Goal: Navigation & Orientation: Find specific page/section

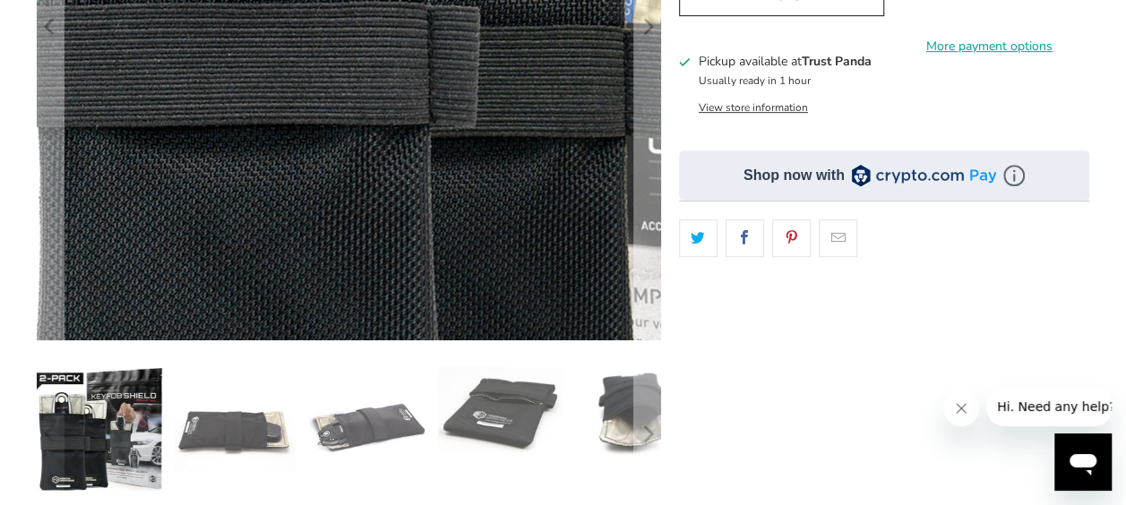
scroll to position [448, 0]
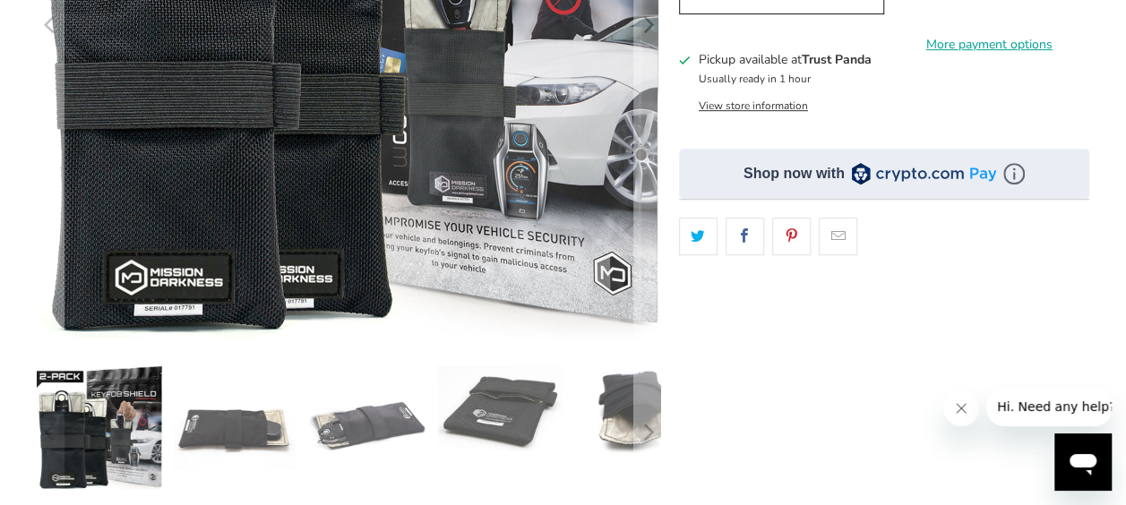
click at [238, 450] on img at bounding box center [233, 427] width 124 height 124
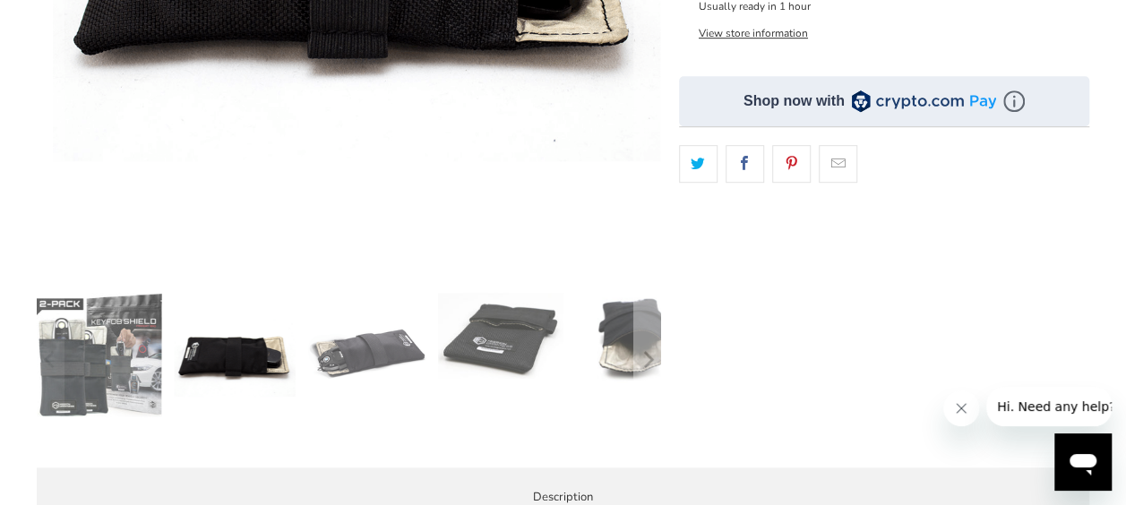
scroll to position [537, 0]
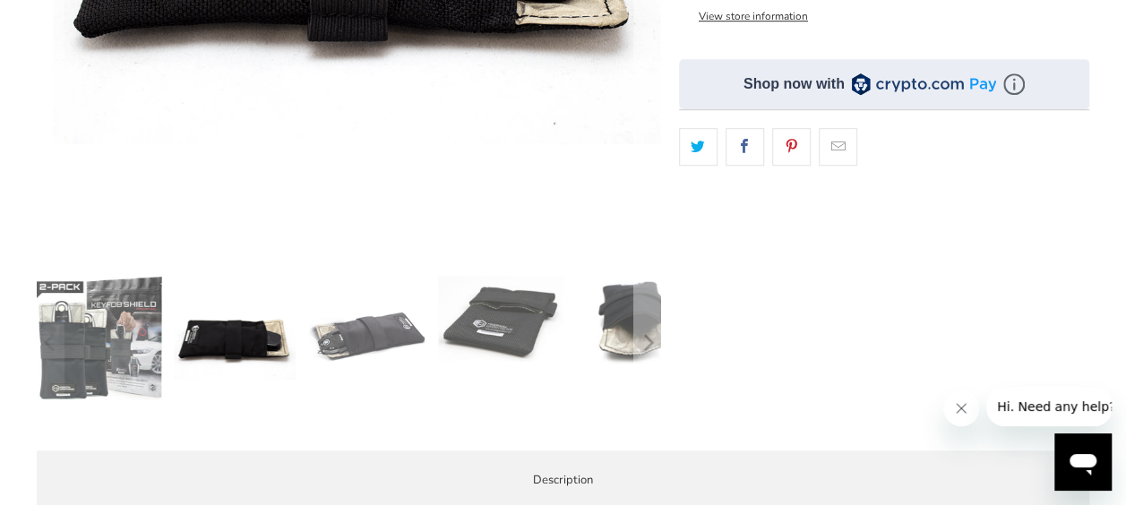
click at [337, 362] on img at bounding box center [366, 338] width 124 height 124
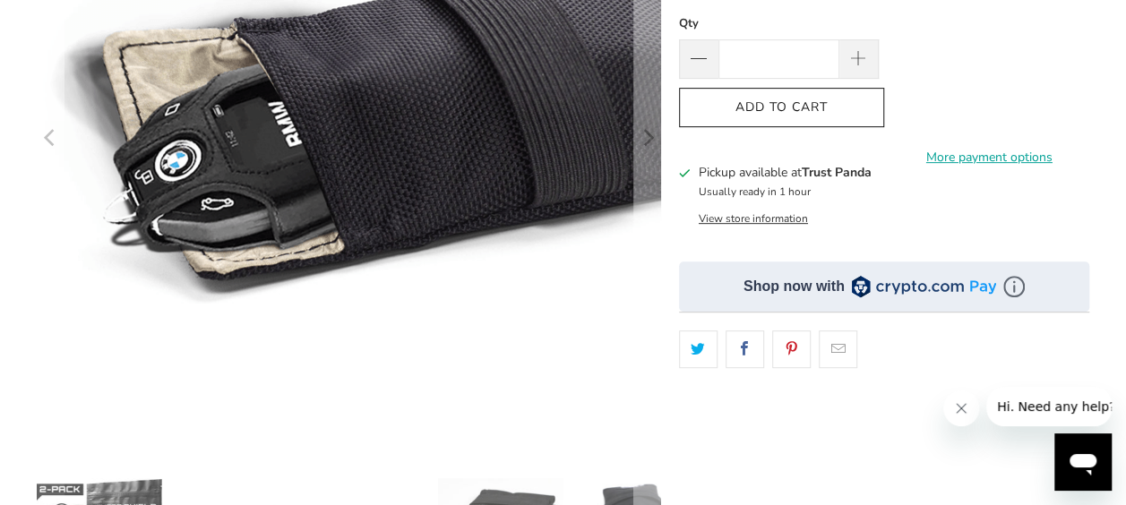
scroll to position [448, 0]
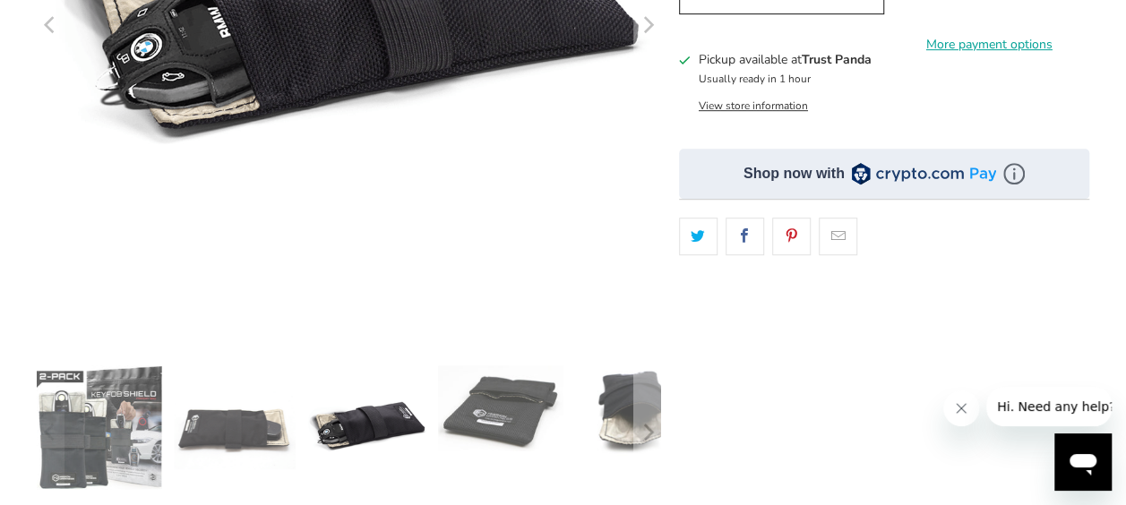
click at [509, 398] on img at bounding box center [500, 407] width 124 height 85
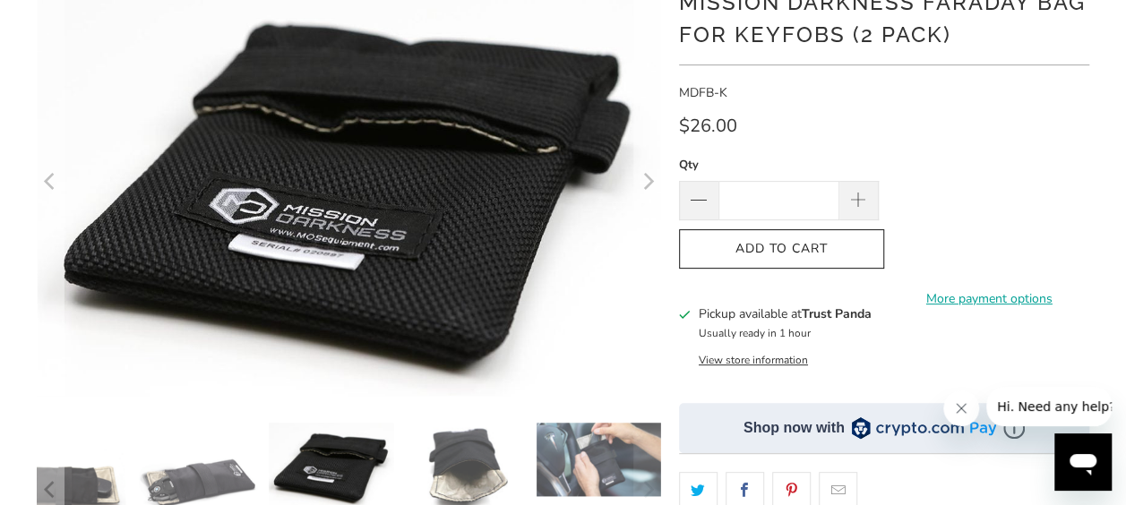
scroll to position [358, 0]
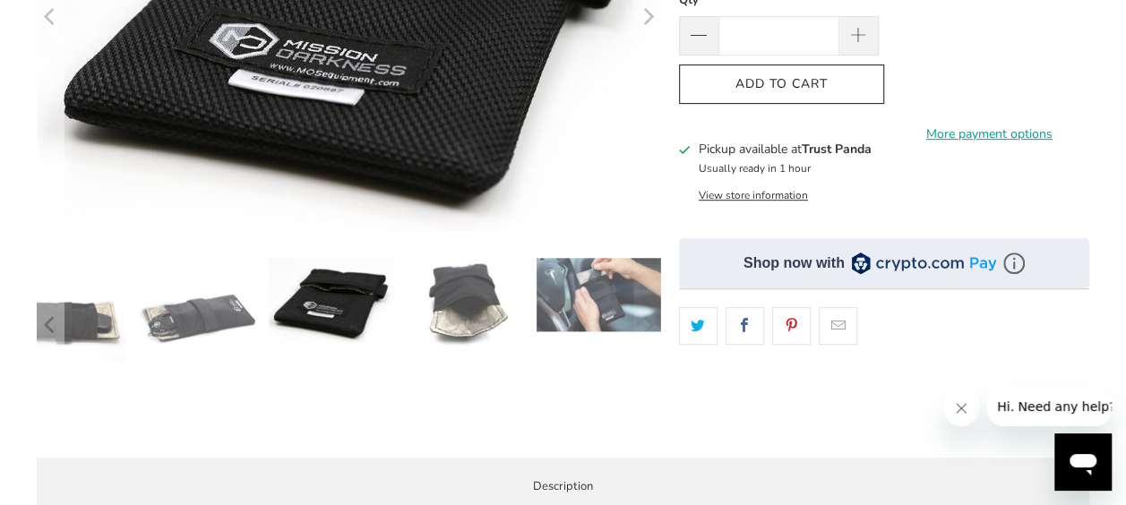
click at [618, 295] on img at bounding box center [598, 294] width 124 height 73
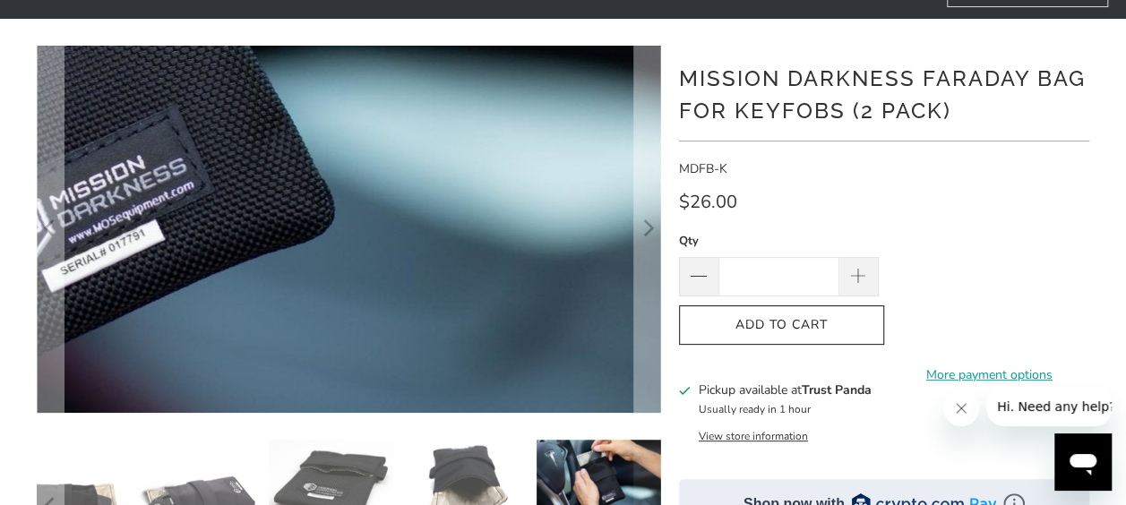
scroll to position [90, 0]
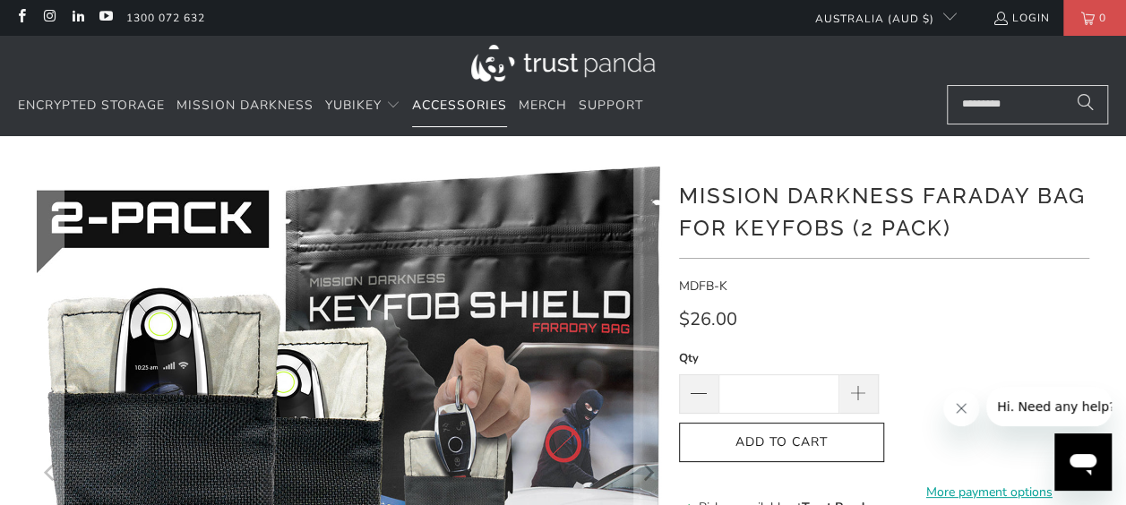
click at [487, 109] on span "Accessories" at bounding box center [459, 105] width 95 height 17
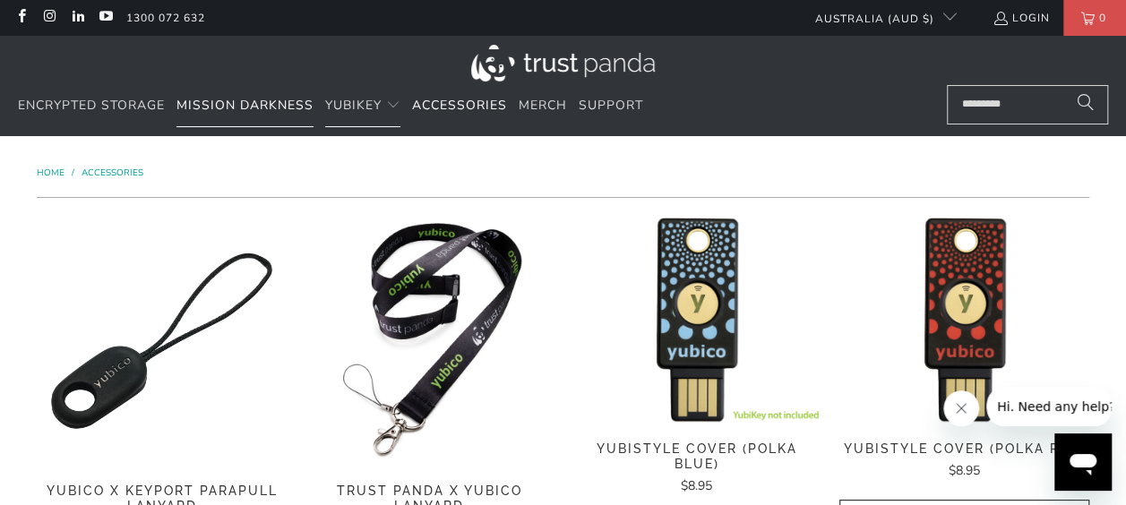
click at [268, 102] on span "Mission Darkness" at bounding box center [244, 105] width 137 height 17
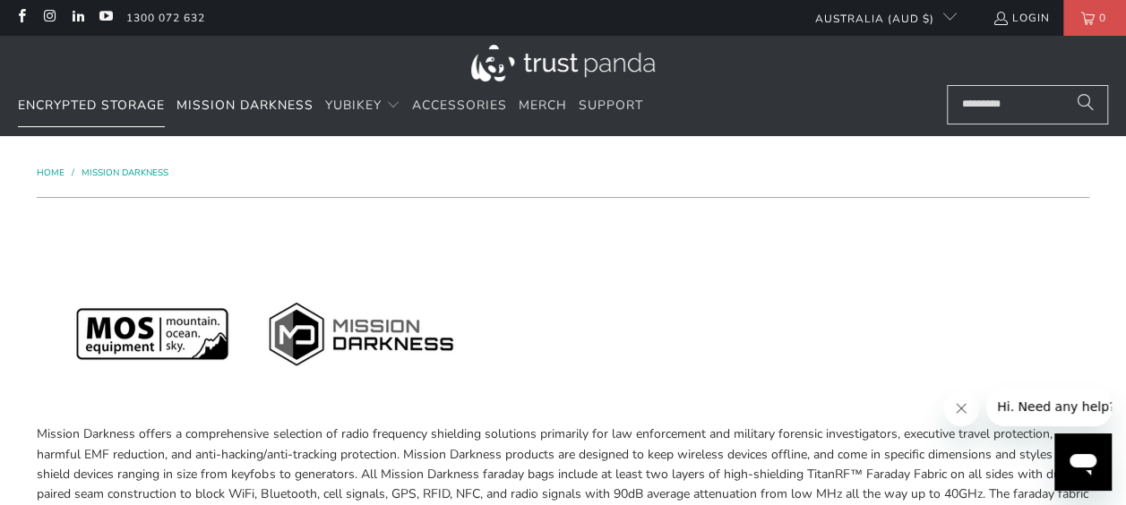
click at [96, 104] on span "Encrypted Storage" at bounding box center [91, 105] width 147 height 17
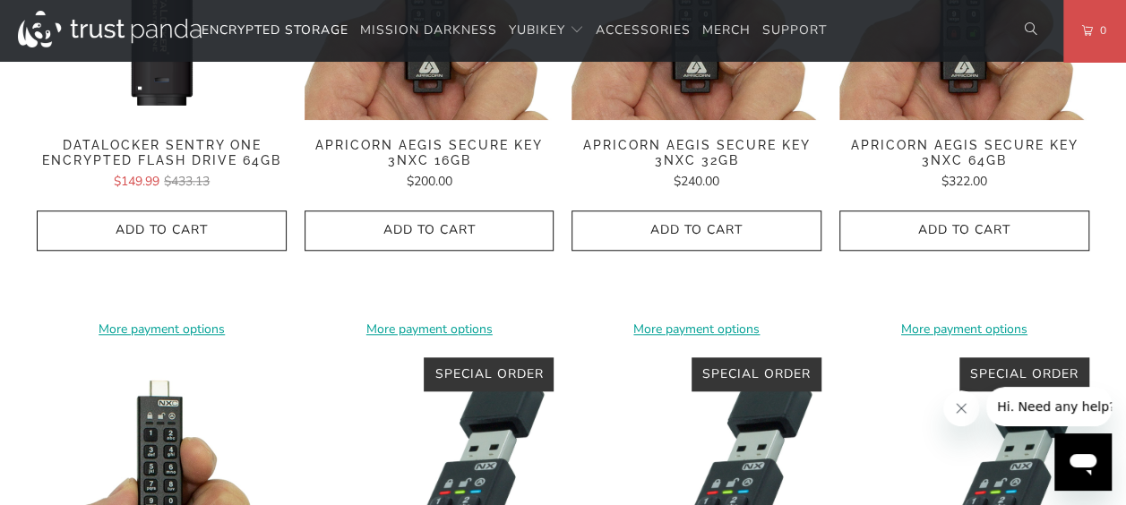
scroll to position [269, 0]
